Goal: Obtain resource: Obtain resource

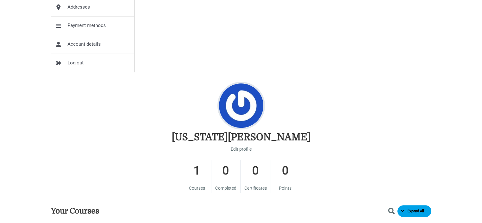
scroll to position [349, 0]
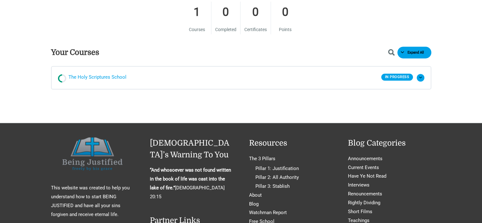
click at [115, 78] on span "The Holy Scriptures School" at bounding box center [97, 78] width 58 height 10
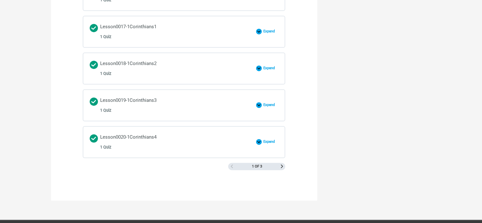
scroll to position [951, 0]
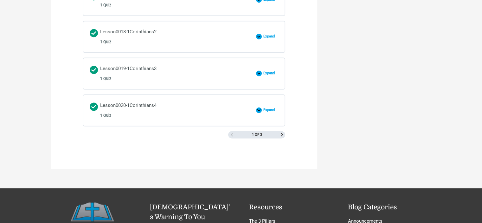
click at [284, 131] on div "1 of 3" at bounding box center [184, 135] width 203 height 8
click at [283, 133] on span "Next Page" at bounding box center [281, 134] width 3 height 3
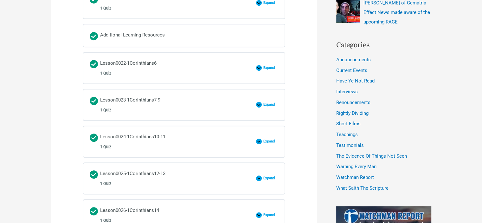
scroll to position [349, 0]
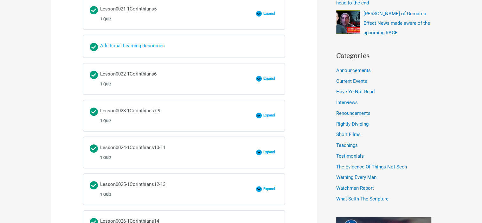
click at [116, 46] on div "Additional Learning Resources" at bounding box center [132, 47] width 65 height 10
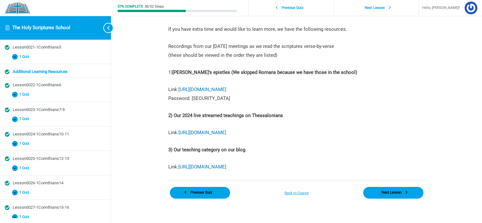
scroll to position [117, 0]
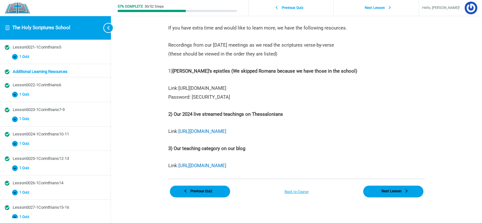
drag, startPoint x: 260, startPoint y: 158, endPoint x: 251, endPoint y: 77, distance: 81.3
drag, startPoint x: 215, startPoint y: 88, endPoint x: 199, endPoint y: 88, distance: 15.8
click at [199, 88] on p "Link: [URL][DOMAIN_NAME] Password: [SECURITY_DATA]" at bounding box center [296, 93] width 257 height 18
click at [192, 92] on p "Link: https://vimeo.com/showcase/paulsepistles Password: pe123" at bounding box center [296, 93] width 257 height 18
drag, startPoint x: 190, startPoint y: 86, endPoint x: 205, endPoint y: 85, distance: 15.0
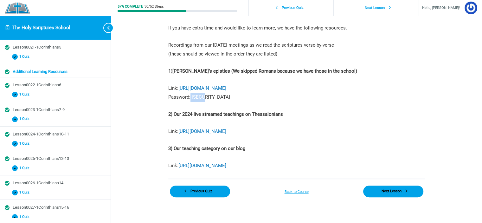
click at [205, 85] on p "Link: https://vimeo.com/showcase/paulsepistles Password: pe123" at bounding box center [296, 93] width 257 height 18
copy p "pe123"
